Goal: Transaction & Acquisition: Purchase product/service

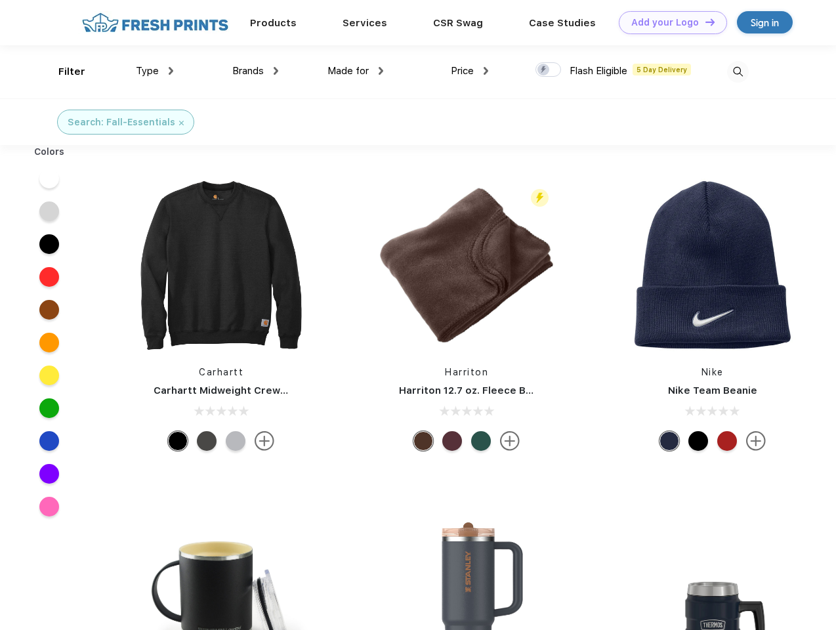
scroll to position [1, 0]
click at [668, 22] on link "Add your Logo Design Tool" at bounding box center [673, 22] width 108 height 23
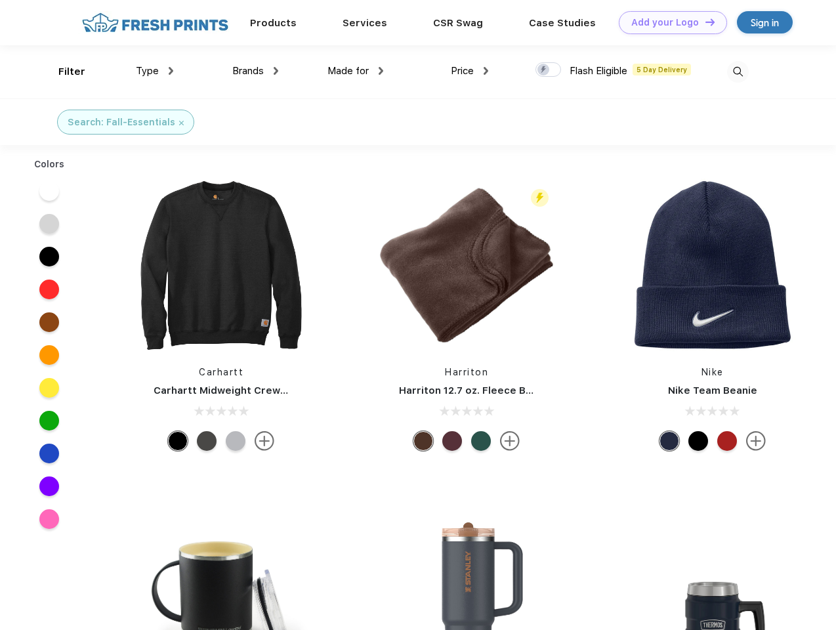
click at [0, 0] on div "Design Tool" at bounding box center [0, 0] width 0 height 0
click at [704, 22] on link "Add your Logo Design Tool" at bounding box center [673, 22] width 108 height 23
click at [63, 72] on div "Filter" at bounding box center [71, 71] width 27 height 15
click at [155, 71] on span "Type" at bounding box center [147, 71] width 23 height 12
click at [255, 71] on span "Brands" at bounding box center [247, 71] width 31 height 12
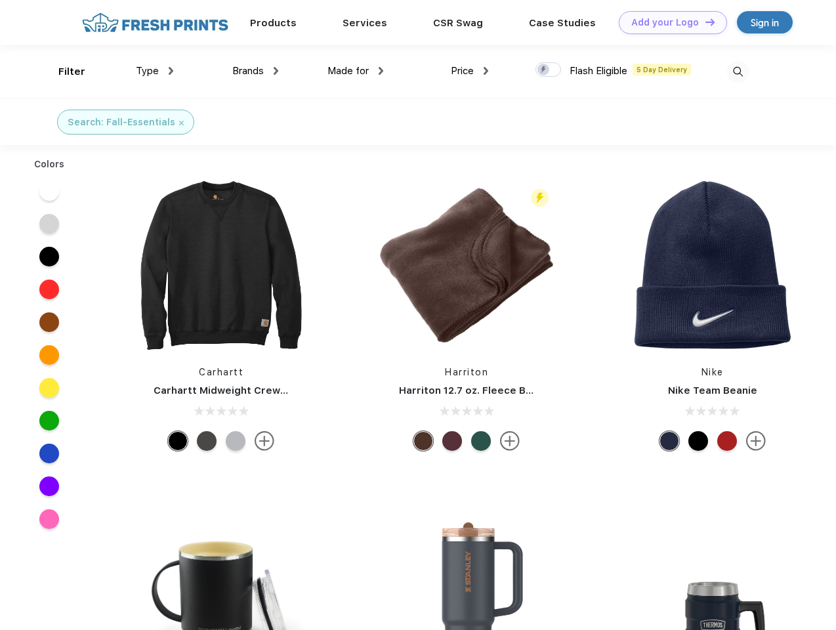
click at [356, 71] on span "Made for" at bounding box center [347, 71] width 41 height 12
click at [470, 71] on span "Price" at bounding box center [462, 71] width 23 height 12
click at [549, 70] on div at bounding box center [548, 69] width 26 height 14
click at [544, 70] on input "checkbox" at bounding box center [539, 66] width 9 height 9
click at [738, 72] on img at bounding box center [738, 72] width 22 height 22
